Goal: Transaction & Acquisition: Register for event/course

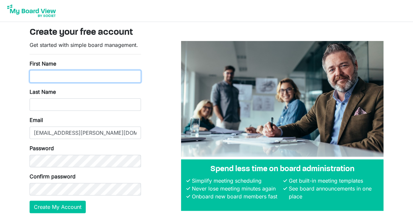
click at [63, 72] on input "First Name" at bounding box center [85, 76] width 111 height 12
type input "LaCretia"
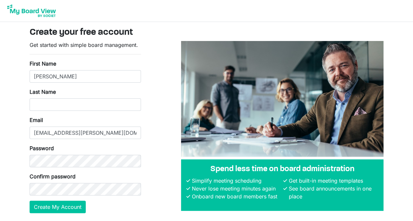
type input "Konan"
click at [71, 207] on button "Create My Account" at bounding box center [58, 207] width 56 height 12
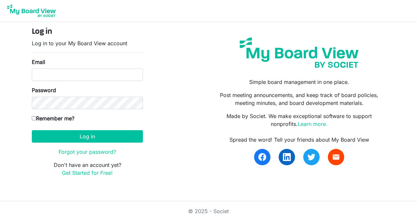
click at [64, 62] on div "Email" at bounding box center [87, 69] width 111 height 23
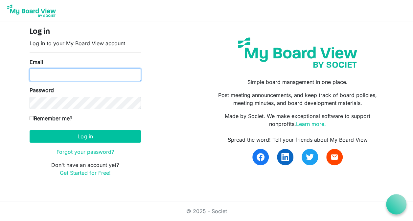
click at [62, 70] on input "Email" at bounding box center [85, 75] width 111 height 12
type input "[EMAIL_ADDRESS][PERSON_NAME][DOMAIN_NAME]"
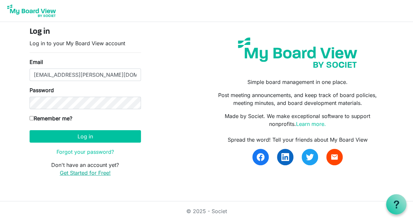
click at [78, 174] on link "Get Started for Free!" at bounding box center [85, 173] width 51 height 7
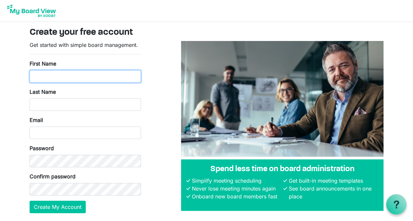
click at [43, 73] on input "First Name" at bounding box center [85, 76] width 111 height 12
type input "[PERSON_NAME]"
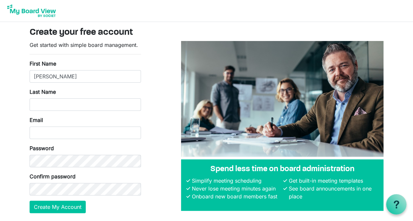
type input "Konan"
type input "lkonan1@kish.edu"
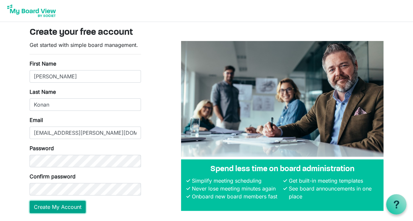
click at [72, 207] on button "Create My Account" at bounding box center [58, 207] width 56 height 12
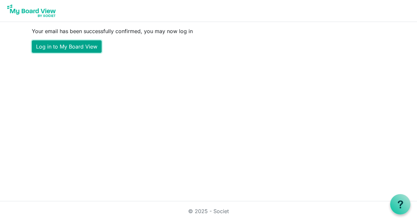
click at [73, 43] on link "Log in to My Board View" at bounding box center [67, 46] width 70 height 12
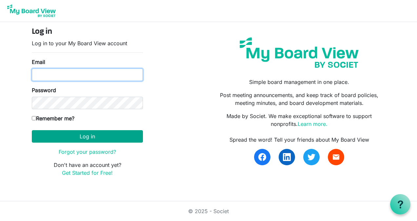
type input "[EMAIL_ADDRESS][PERSON_NAME][DOMAIN_NAME]"
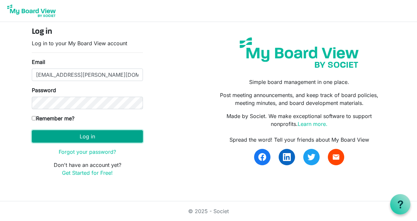
click at [67, 139] on button "Log in" at bounding box center [87, 136] width 111 height 12
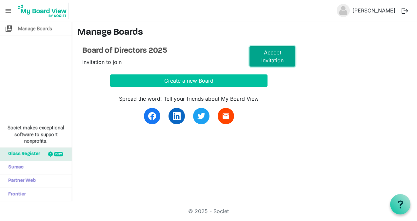
click at [267, 54] on link "Accept Invitation" at bounding box center [273, 56] width 46 height 20
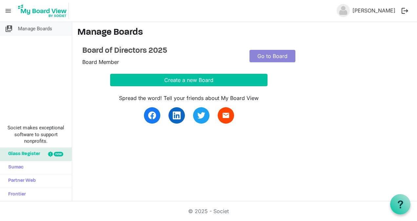
click at [28, 28] on span "Manage Boards" at bounding box center [35, 28] width 34 height 13
click at [268, 58] on link "Go to Board" at bounding box center [273, 56] width 46 height 12
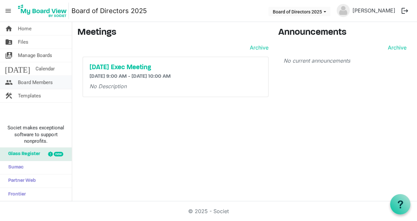
click at [50, 80] on span "Board Members" at bounding box center [35, 82] width 35 height 13
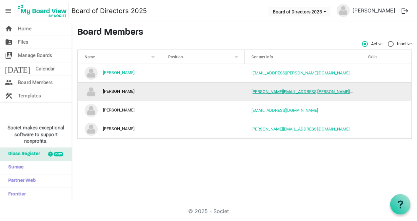
click at [284, 92] on link "[PERSON_NAME][EMAIL_ADDRESS][PERSON_NAME][DOMAIN_NAME]" at bounding box center [317, 91] width 130 height 5
